Goal: Task Accomplishment & Management: Complete application form

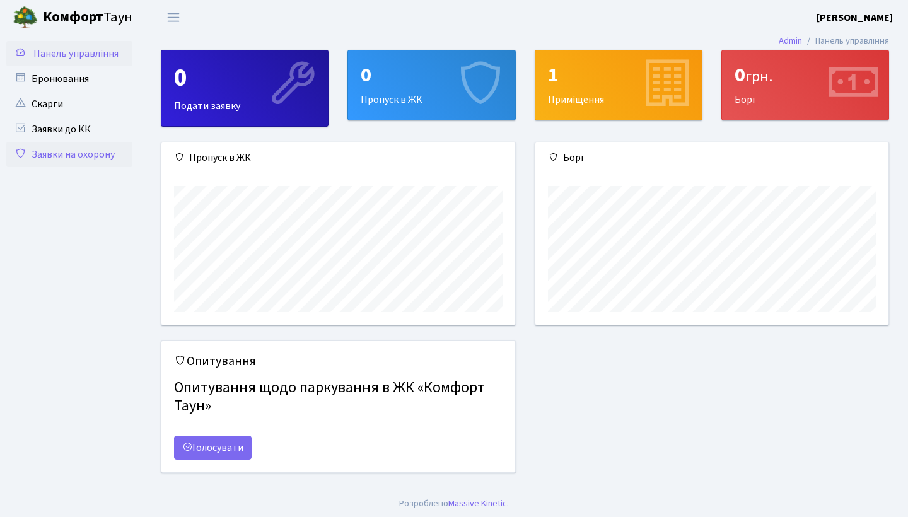
scroll to position [182, 353]
click at [423, 107] on div "0 Пропуск в ЖК" at bounding box center [431, 84] width 166 height 69
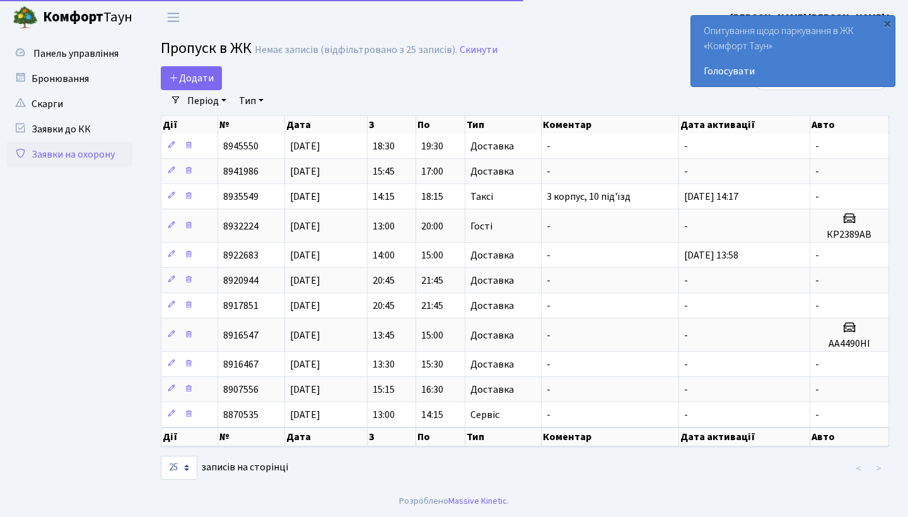
select select "25"
click at [202, 73] on span "Додати" at bounding box center [191, 78] width 45 height 14
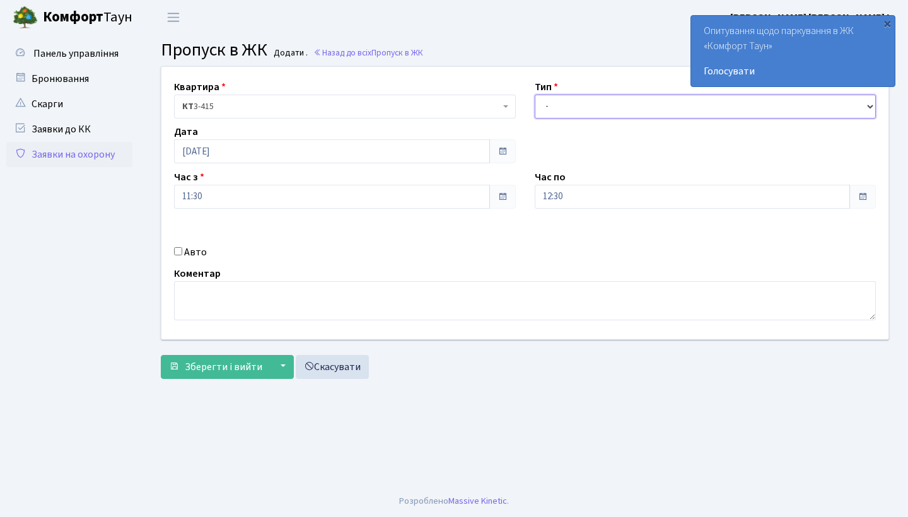
select select "3"
click at [187, 257] on label "Авто" at bounding box center [195, 252] width 23 height 15
click at [182, 255] on input "Авто" at bounding box center [178, 251] width 8 height 8
checkbox input "true"
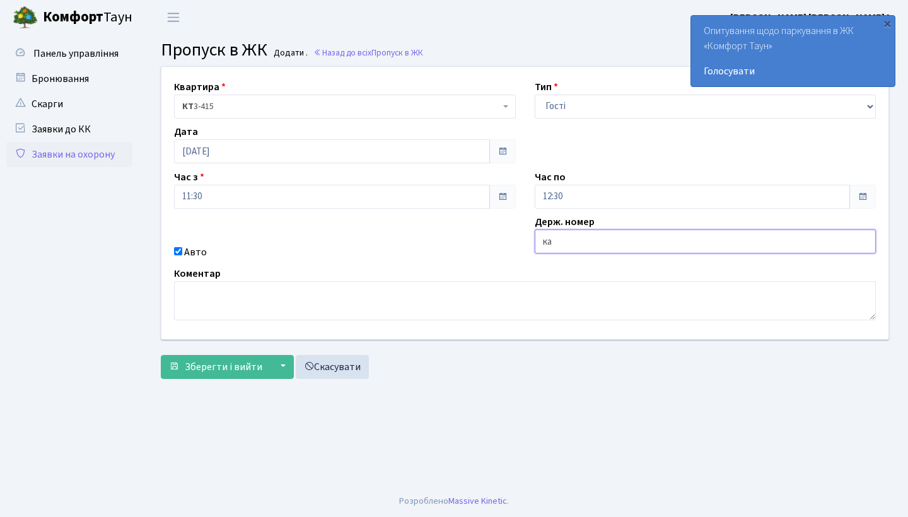
type input "к"
type input "КА6850ЕЕ"
select select "2"
click at [235, 367] on span "Зберегти і вийти" at bounding box center [224, 367] width 78 height 14
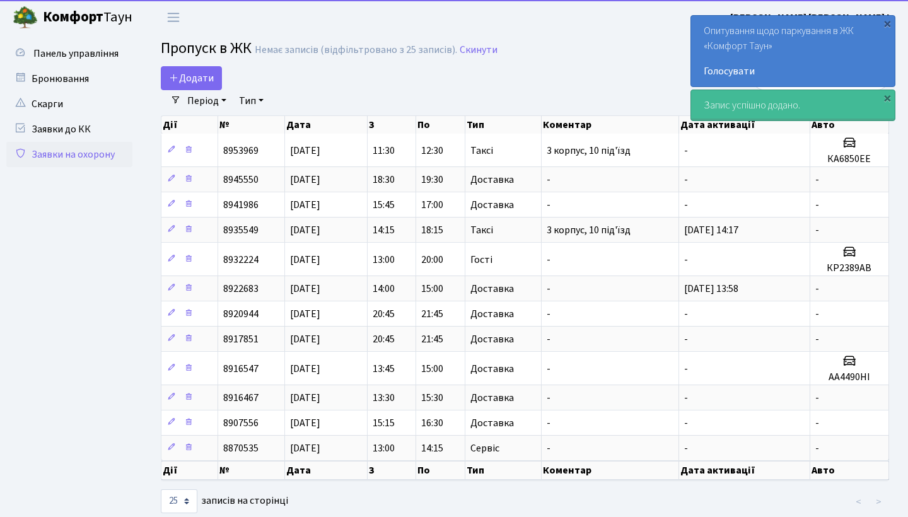
select select "25"
